Goal: Information Seeking & Learning: Learn about a topic

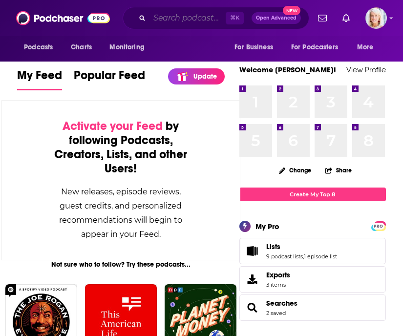
click at [168, 21] on input "Search podcasts, credits, & more..." at bounding box center [188, 18] width 76 height 16
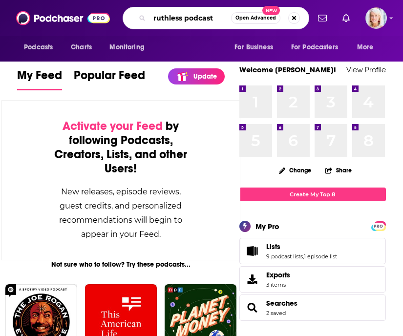
type input "ruthless podcast"
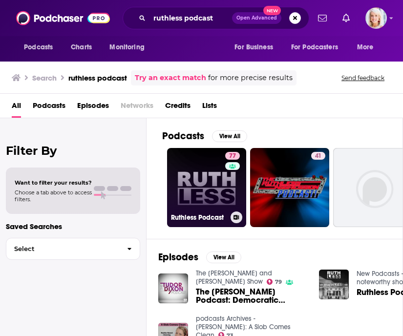
click at [195, 180] on link "77 Ruthless Podcast" at bounding box center [206, 187] width 79 height 79
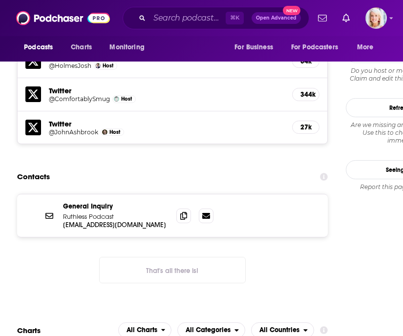
scroll to position [1066, 0]
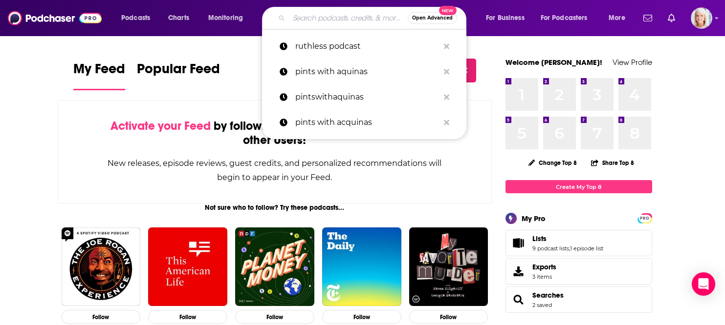
click at [317, 14] on input "Search podcasts, credits, & more..." at bounding box center [348, 18] width 119 height 16
paste input "[GEOGRAPHIC_DATA]"
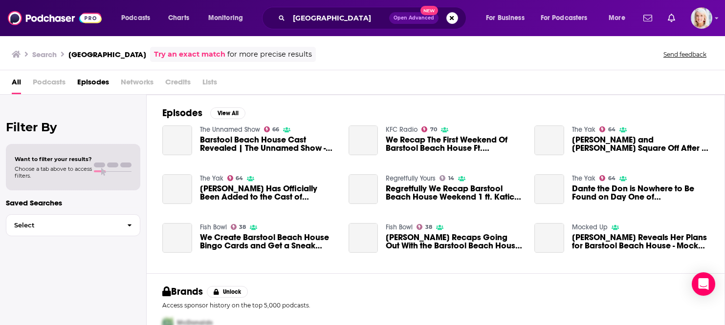
click at [312, 25] on div "barstool beach house Open Advanced New" at bounding box center [364, 18] width 204 height 22
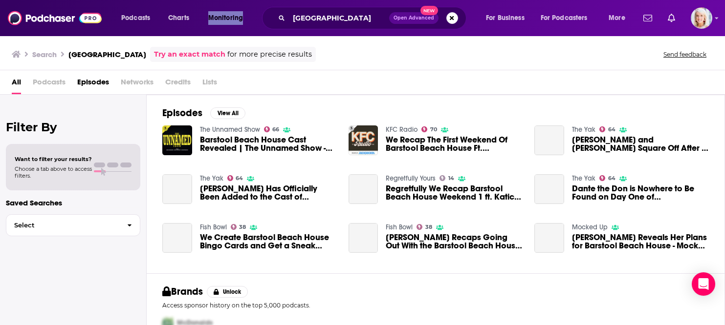
click at [312, 25] on div "barstool beach house Open Advanced New" at bounding box center [364, 18] width 204 height 22
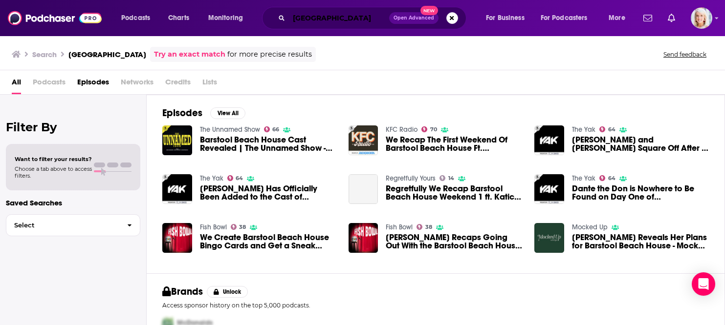
click at [312, 20] on input "[GEOGRAPHIC_DATA]" at bounding box center [339, 18] width 100 height 16
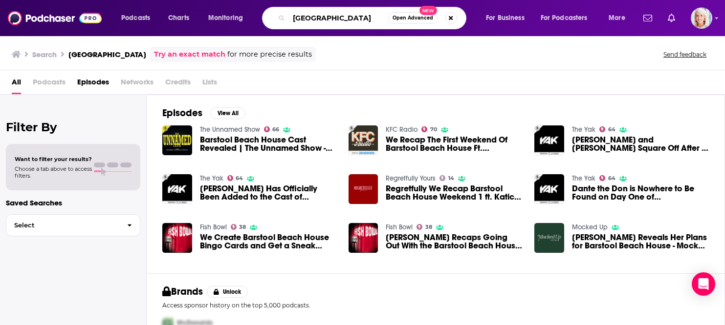
click at [312, 20] on input "[GEOGRAPHIC_DATA]" at bounding box center [338, 18] width 99 height 16
paste input "Diary of a CEO"
type input "Diary of a CEO"
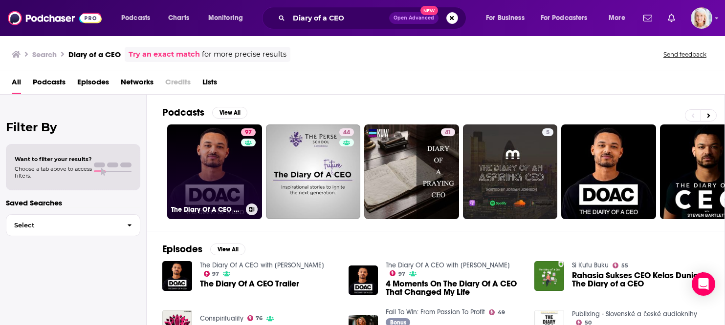
click at [217, 182] on link "97 The Diary Of A CEO with [PERSON_NAME]" at bounding box center [214, 172] width 95 height 95
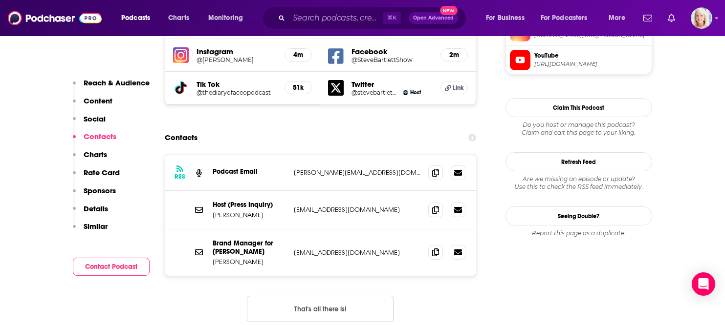
scroll to position [935, 0]
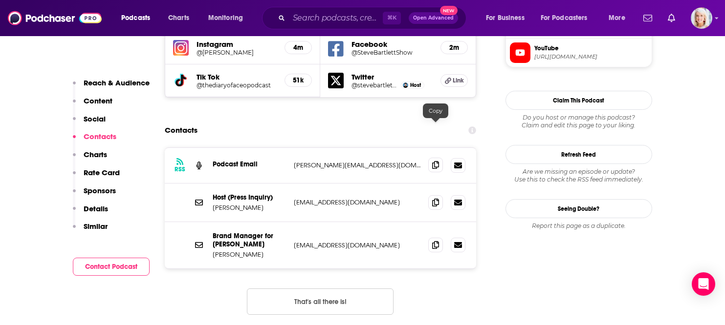
click at [435, 161] on icon at bounding box center [435, 165] width 7 height 8
click at [432, 198] on icon at bounding box center [435, 202] width 7 height 8
